Goal: Information Seeking & Learning: Learn about a topic

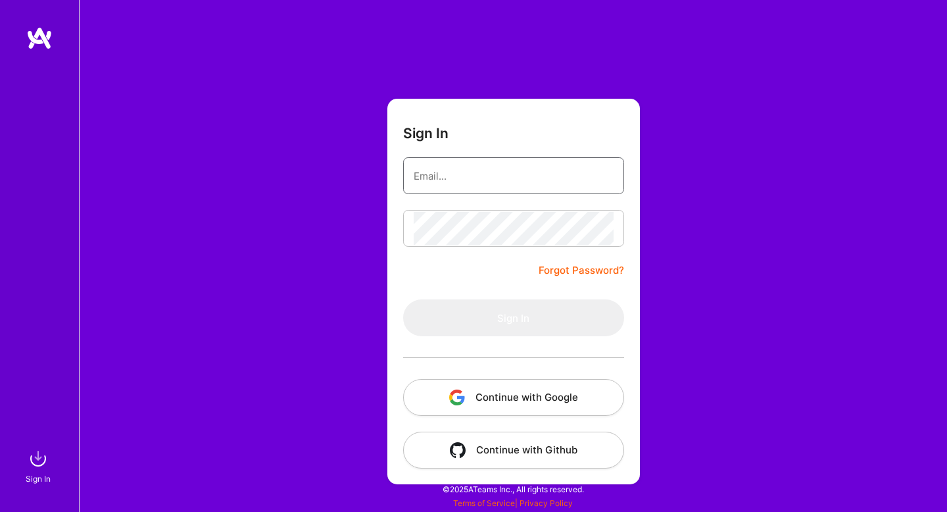
type input "[EMAIL_ADDRESS][DOMAIN_NAME]"
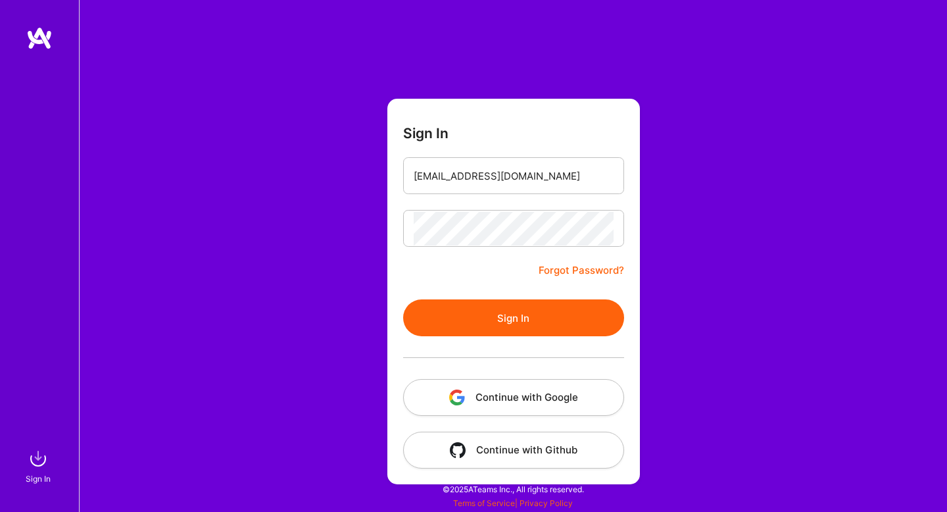
click at [424, 315] on button "Sign In" at bounding box center [513, 317] width 221 height 37
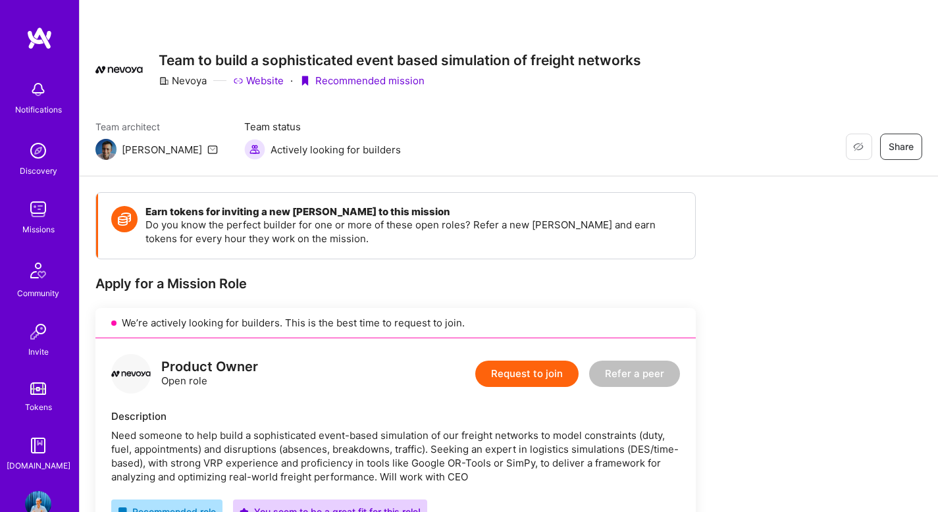
click at [30, 204] on img at bounding box center [38, 209] width 26 height 26
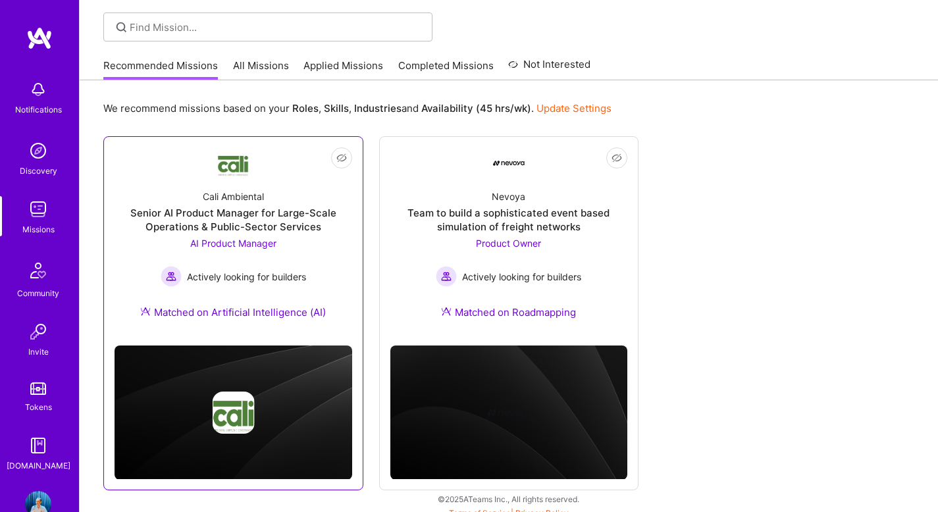
scroll to position [95, 0]
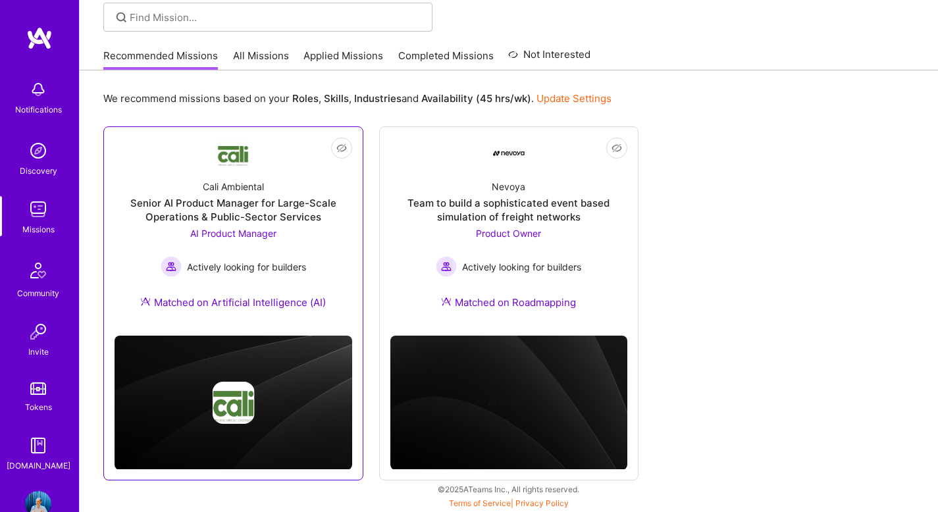
click at [248, 191] on div "Cali Ambiental" at bounding box center [233, 187] width 61 height 14
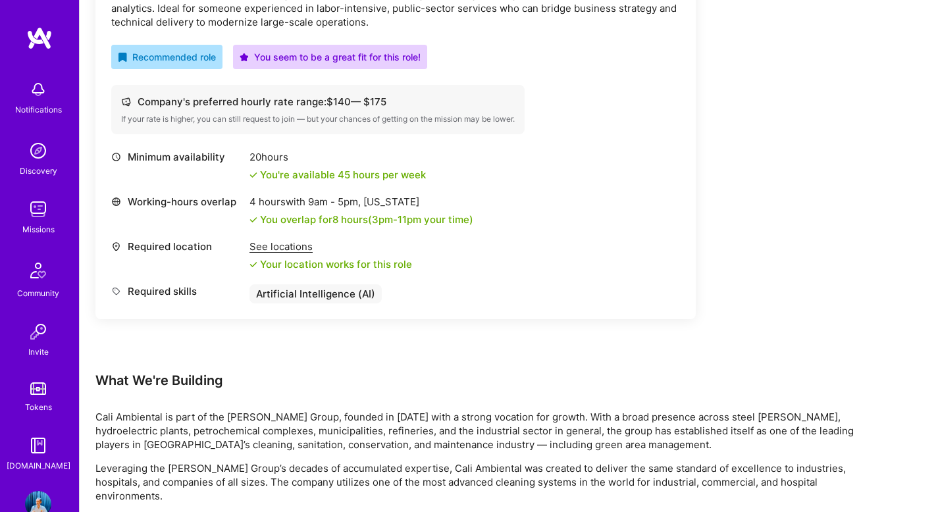
scroll to position [339, 0]
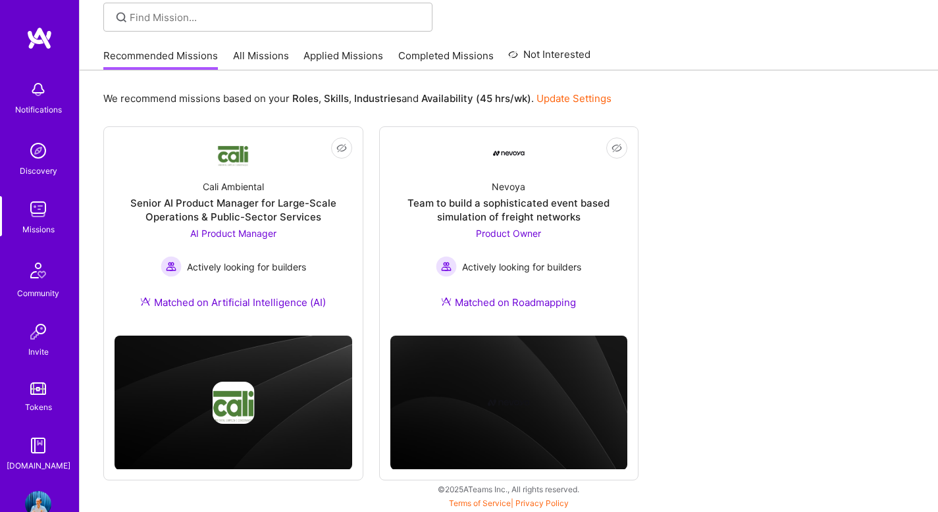
scroll to position [95, 0]
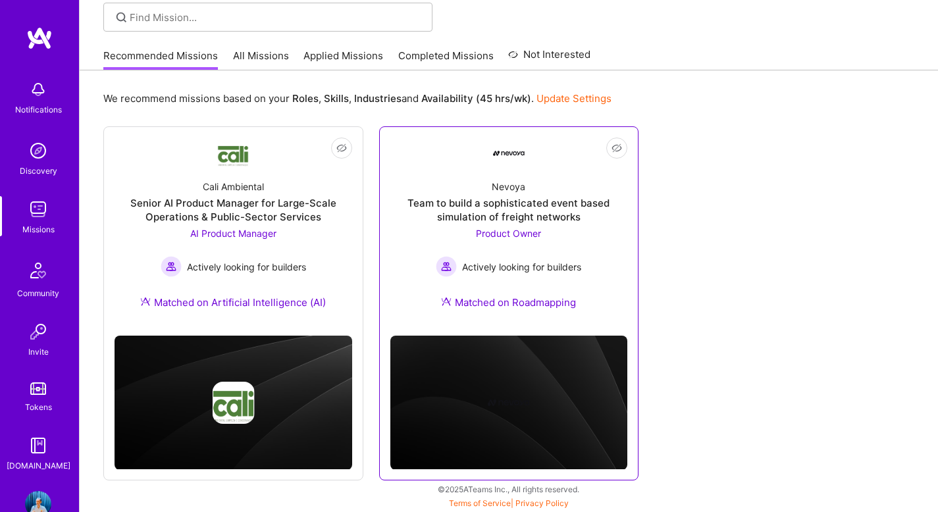
click at [491, 198] on div "Team to build a sophisticated event based simulation of freight networks" at bounding box center [509, 210] width 238 height 28
